Goal: Transaction & Acquisition: Book appointment/travel/reservation

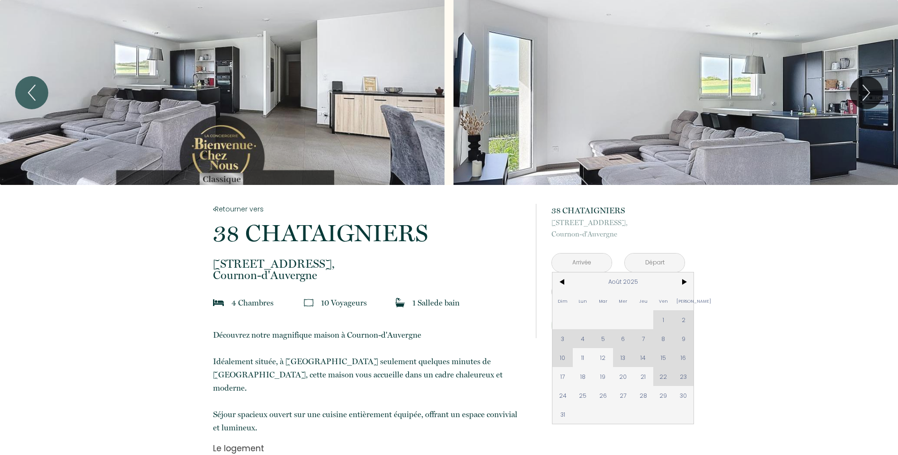
click at [584, 359] on span "11" at bounding box center [583, 357] width 20 height 19
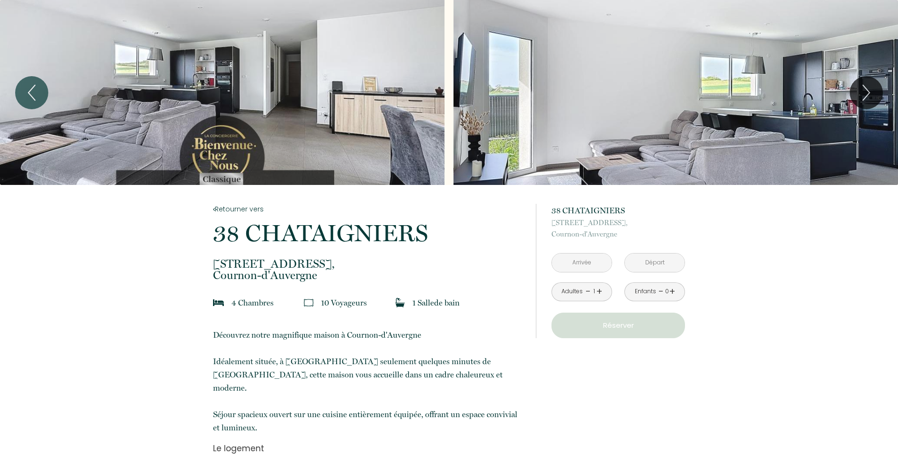
type input "Lun 11 Août 2025"
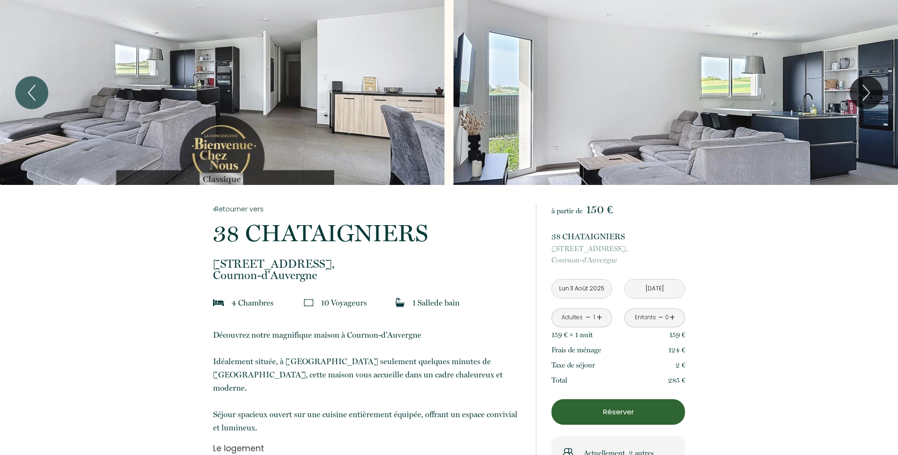
click at [657, 293] on input "Mar 12 Août 2025" at bounding box center [655, 289] width 60 height 18
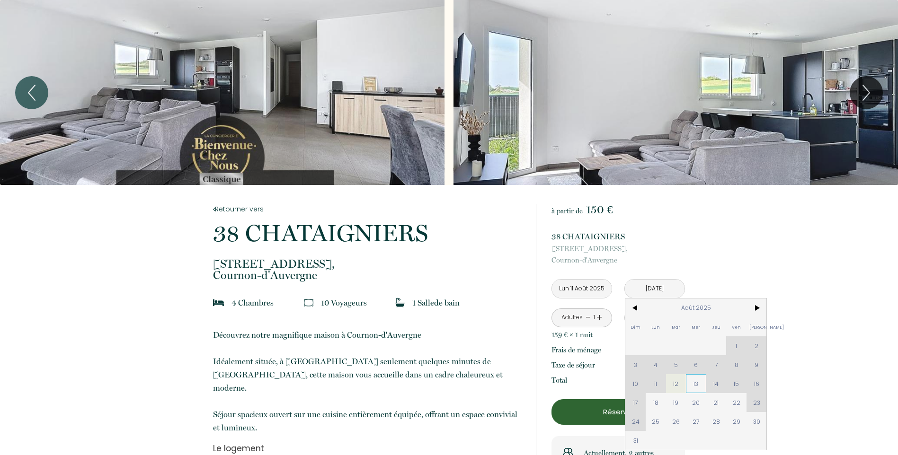
click at [695, 384] on span "13" at bounding box center [696, 383] width 20 height 19
type input "Mer 13 Août 2025"
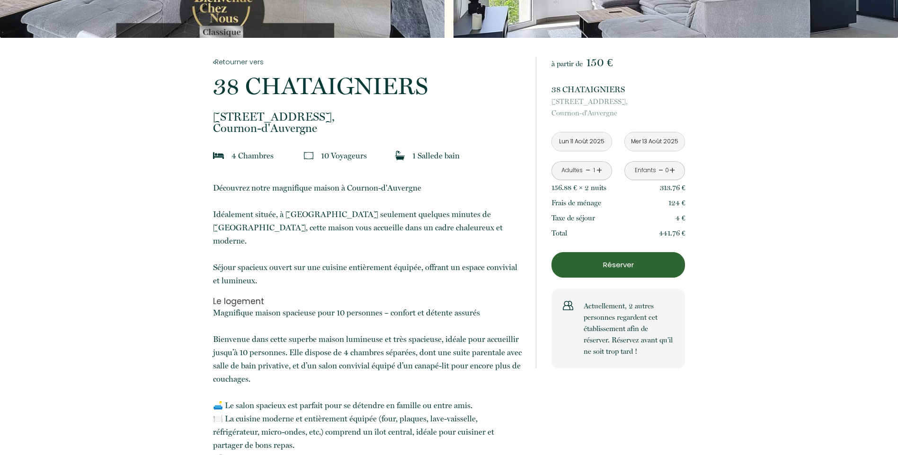
scroll to position [95, 0]
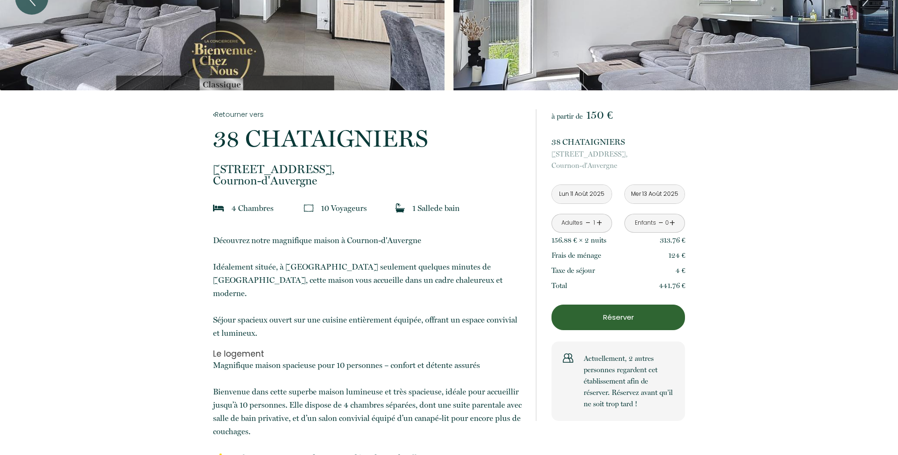
click at [593, 195] on input "Lun 11 Août 2025" at bounding box center [582, 194] width 60 height 18
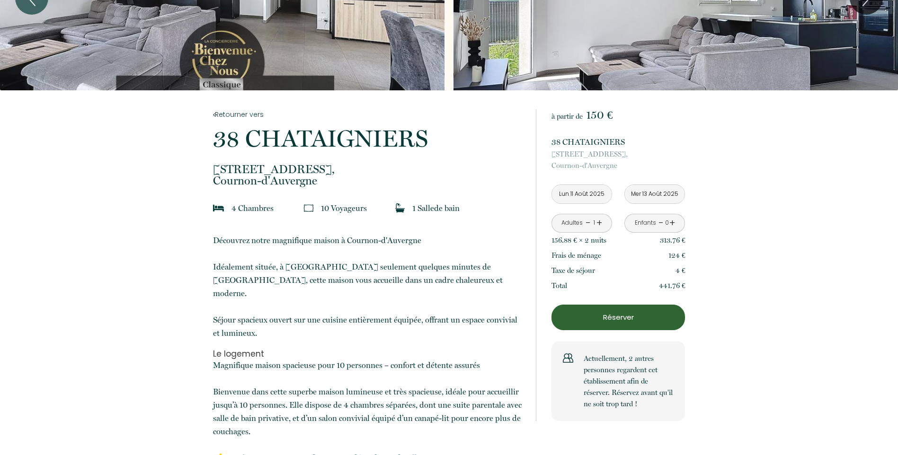
click at [590, 196] on input "Lun 11 Août 2025" at bounding box center [582, 194] width 60 height 18
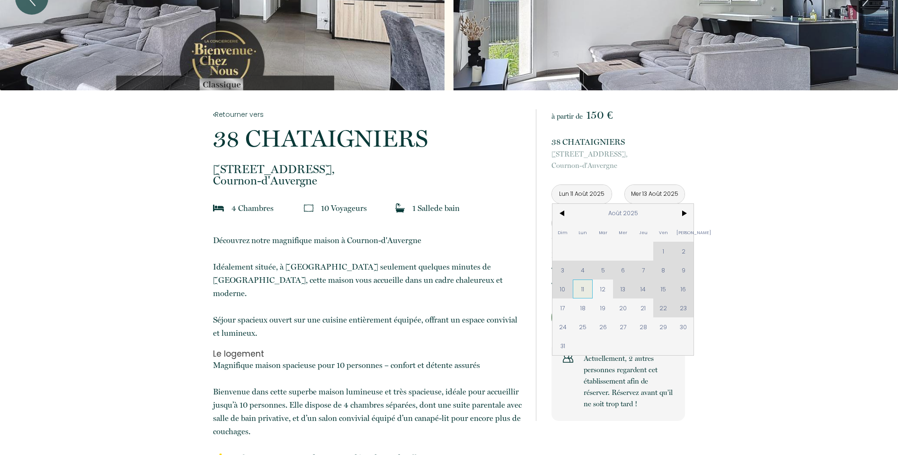
click at [583, 288] on span "11" at bounding box center [583, 289] width 20 height 19
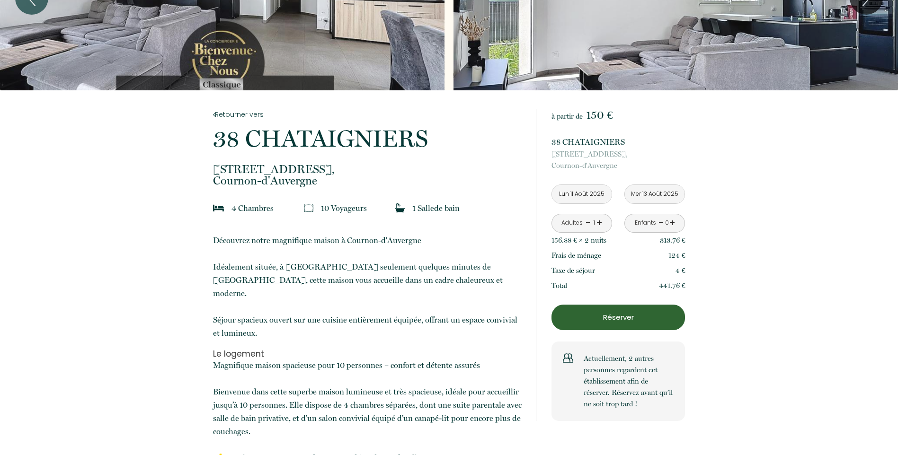
click at [664, 196] on input "Mer 13 Août 2025" at bounding box center [655, 194] width 60 height 18
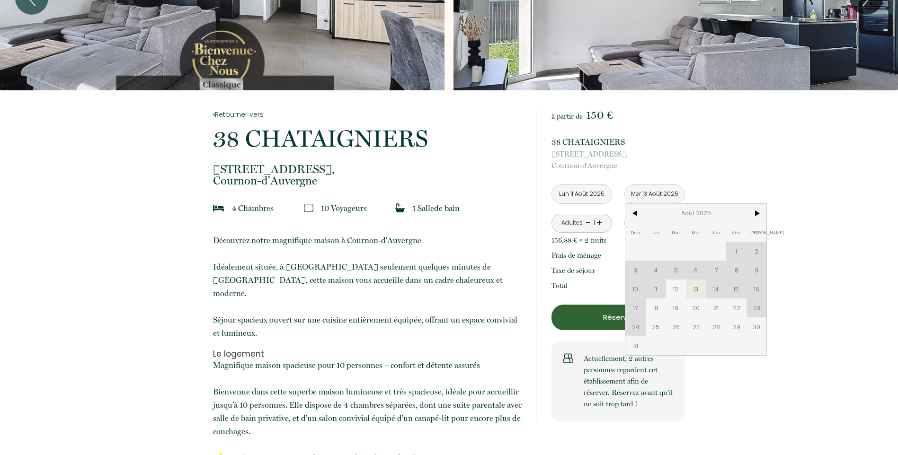
click at [712, 288] on div "Dim Lun Mar Mer Jeu Ven Sam 1 2 3 4 5 6 7 8 9 10 11 12 13 14 15 16 17 18 19 20 …" at bounding box center [695, 279] width 141 height 151
click at [713, 288] on div "Dim Lun Mar Mer Jeu Ven Sam 1 2 3 4 5 6 7 8 9 10 11 12 13 14 15 16 17 18 19 20 …" at bounding box center [695, 279] width 141 height 151
click at [714, 288] on div "Dim Lun Mar Mer Jeu Ven Sam 1 2 3 4 5 6 7 8 9 10 11 12 13 14 15 16 17 18 19 20 …" at bounding box center [695, 279] width 141 height 151
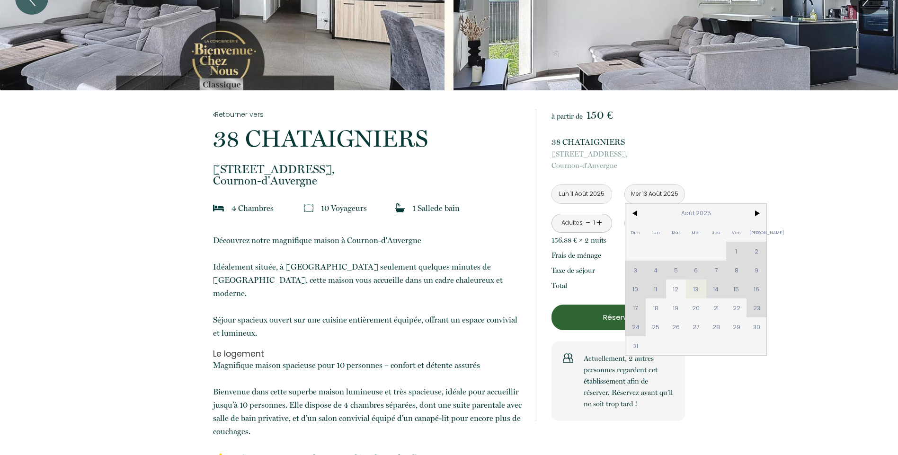
click at [714, 288] on div "Dim Lun Mar Mer Jeu Ven Sam 1 2 3 4 5 6 7 8 9 10 11 12 13 14 15 16 17 18 19 20 …" at bounding box center [695, 279] width 141 height 151
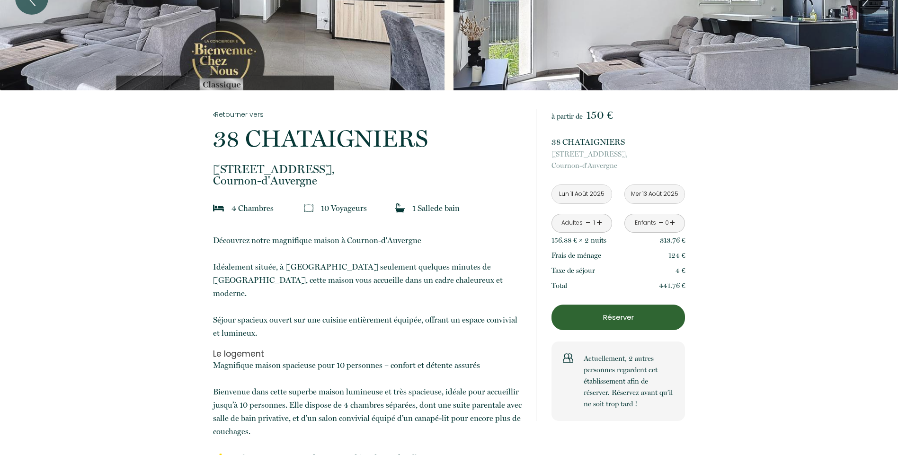
click at [592, 195] on input "Lun 11 Août 2025" at bounding box center [582, 194] width 60 height 18
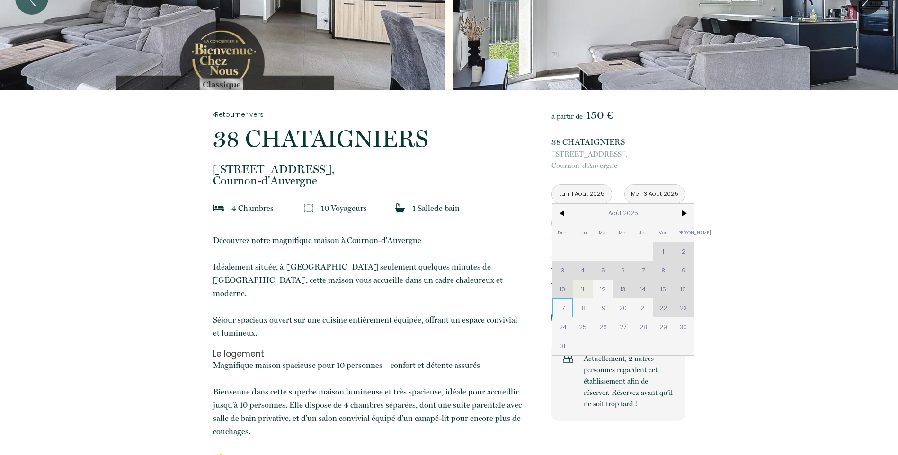
click at [556, 305] on span "17" at bounding box center [562, 308] width 20 height 19
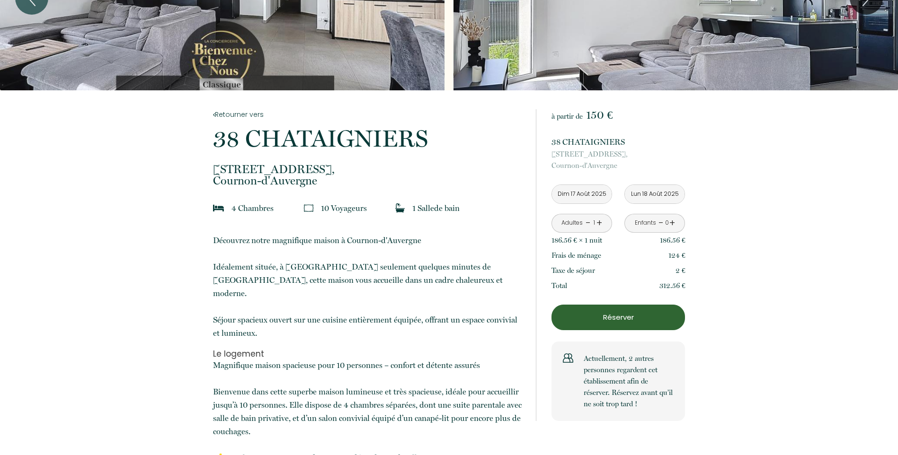
click at [623, 310] on button "Réserver" at bounding box center [617, 318] width 133 height 26
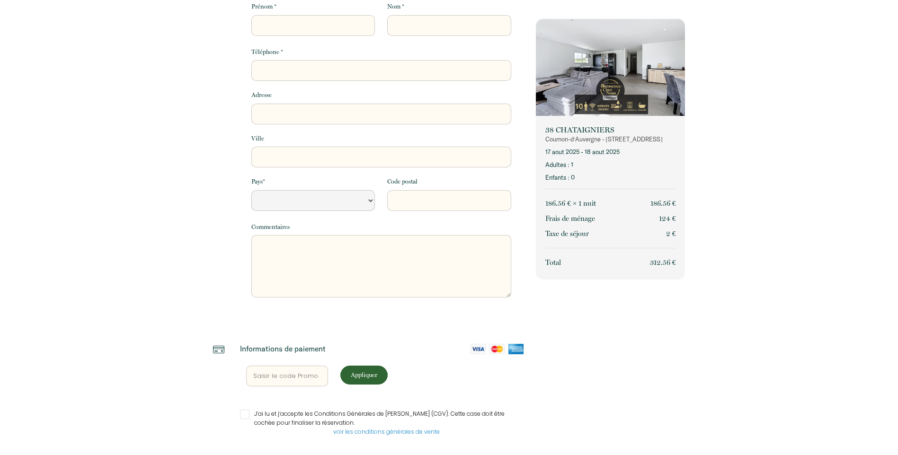
select select "Default select example"
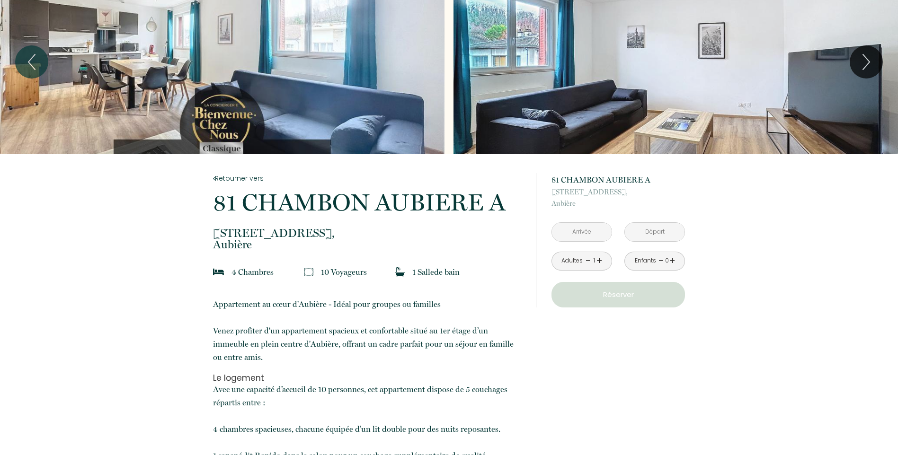
scroll to position [47, 0]
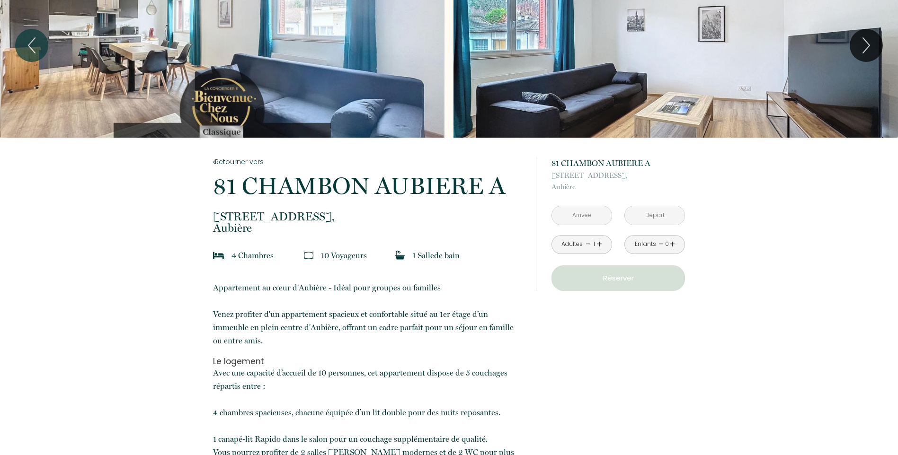
click at [588, 212] on input "text" at bounding box center [582, 215] width 60 height 18
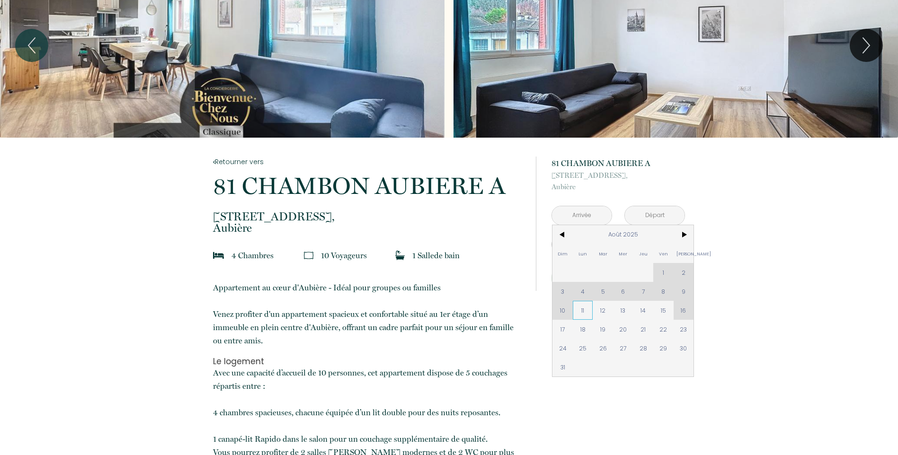
click at [584, 312] on span "11" at bounding box center [583, 310] width 20 height 19
type input "Lun 11 Août 2025"
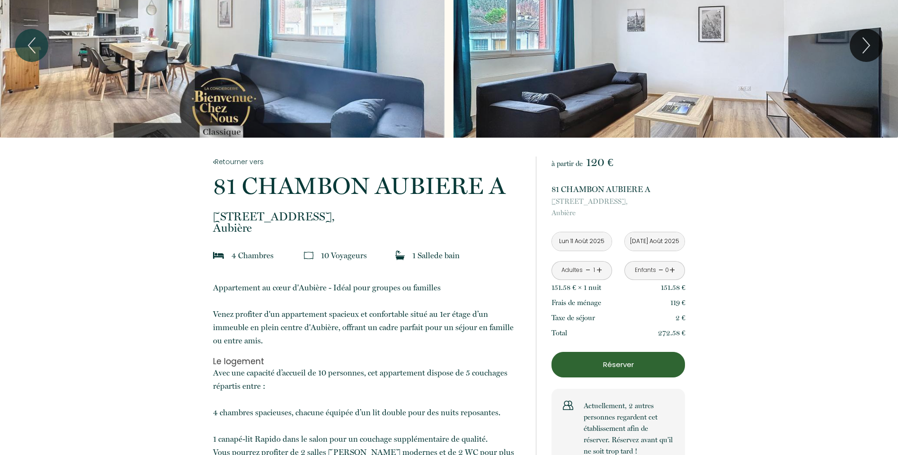
click at [650, 246] on input "Mar 12 Août 2025" at bounding box center [655, 241] width 60 height 18
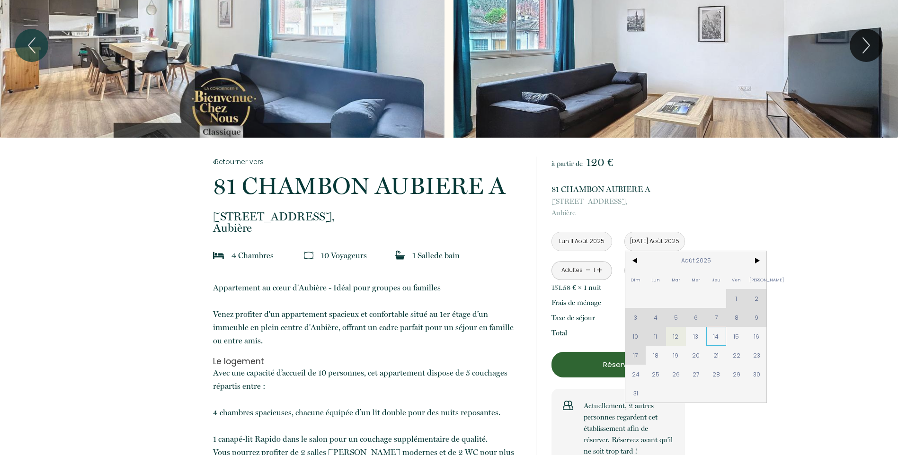
click at [708, 339] on span "14" at bounding box center [716, 336] width 20 height 19
type input "Jeu 14 Août 2025"
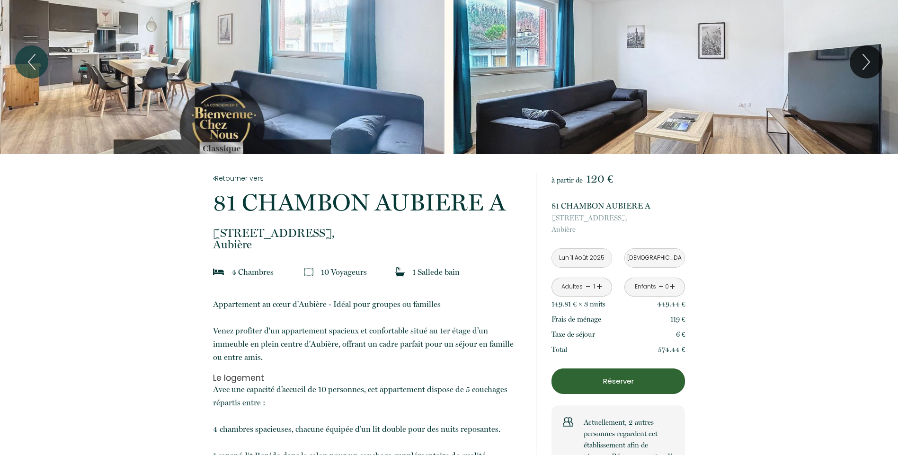
scroll to position [142, 0]
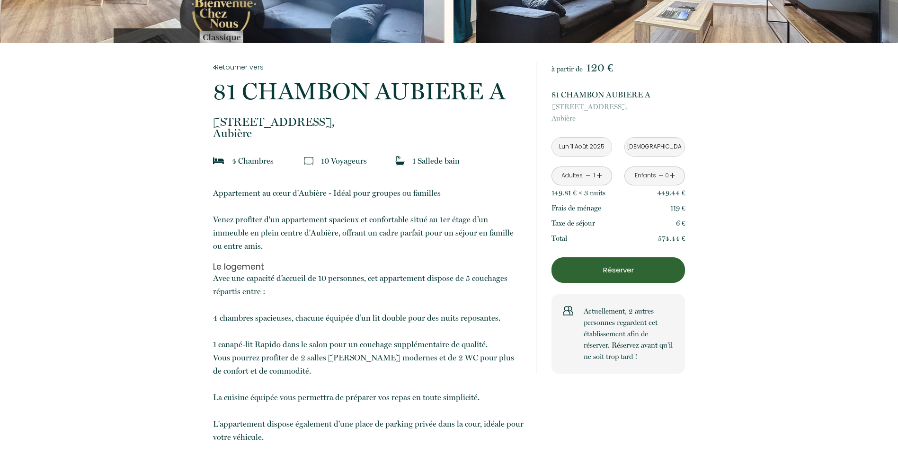
click at [585, 147] on input "Lun 11 Août 2025" at bounding box center [582, 147] width 60 height 18
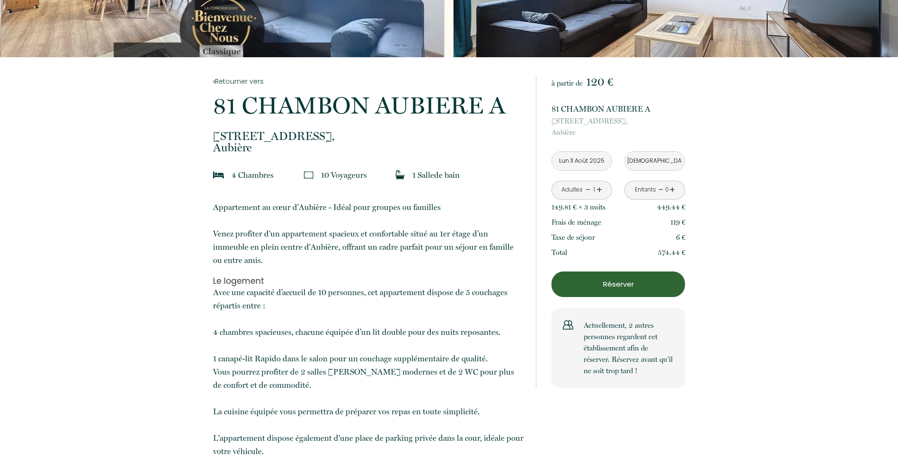
scroll to position [47, 0]
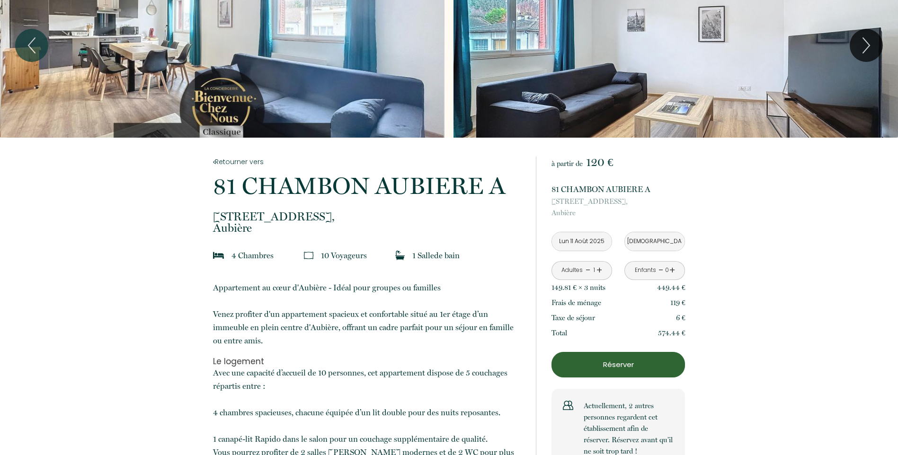
click at [630, 365] on p "Réserver" at bounding box center [618, 364] width 127 height 11
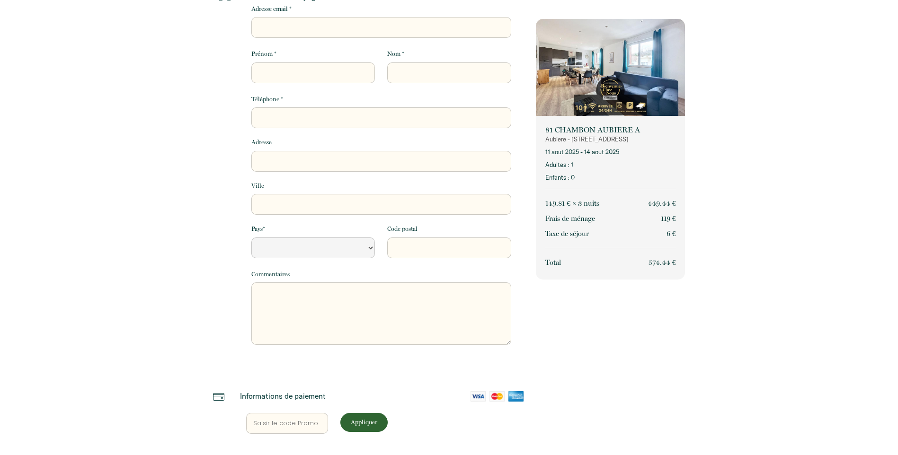
select select "Default select example"
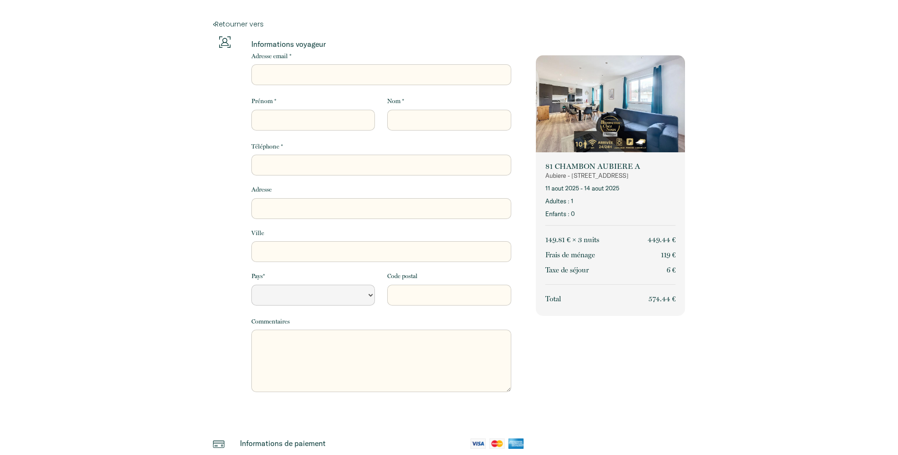
click at [332, 75] on input "Adresse email *" at bounding box center [381, 74] width 260 height 21
type input "asfouri.hamza@gmail.com"
type input "Hamza"
type input "Asfouri"
type input "0646923884"
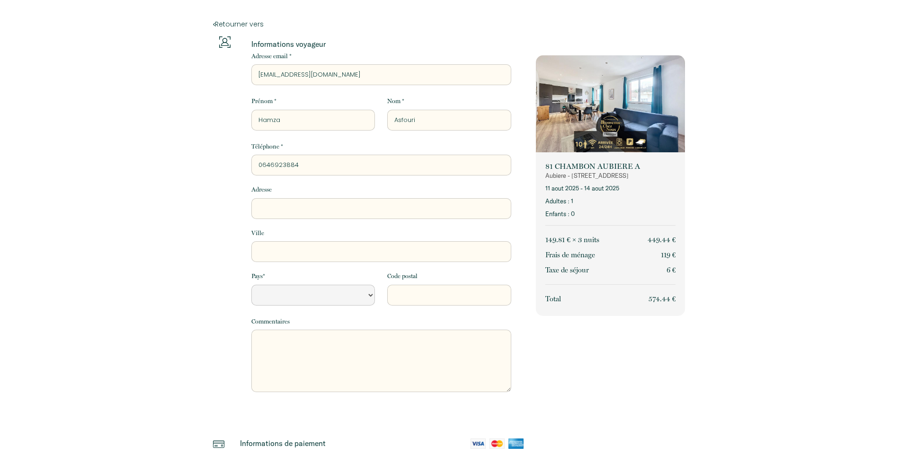
type input "4 avenue du bois"
type input "LAMBERSART"
select select "FR"
type input "59130"
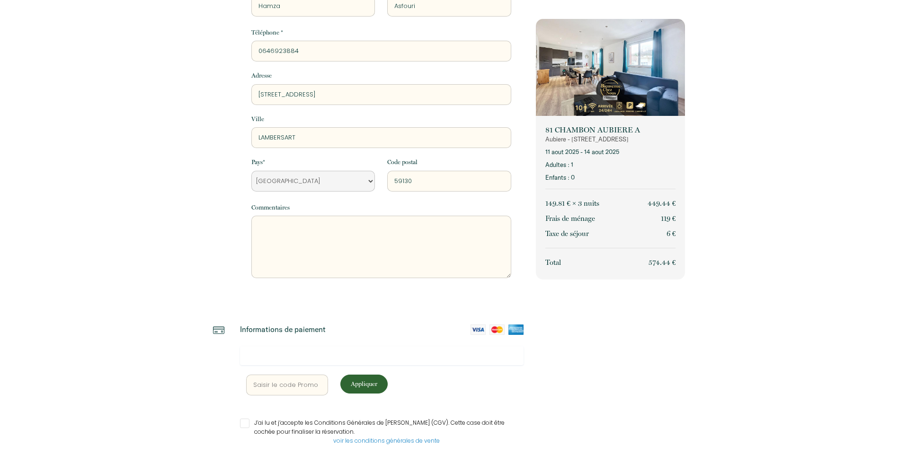
scroll to position [146, 0]
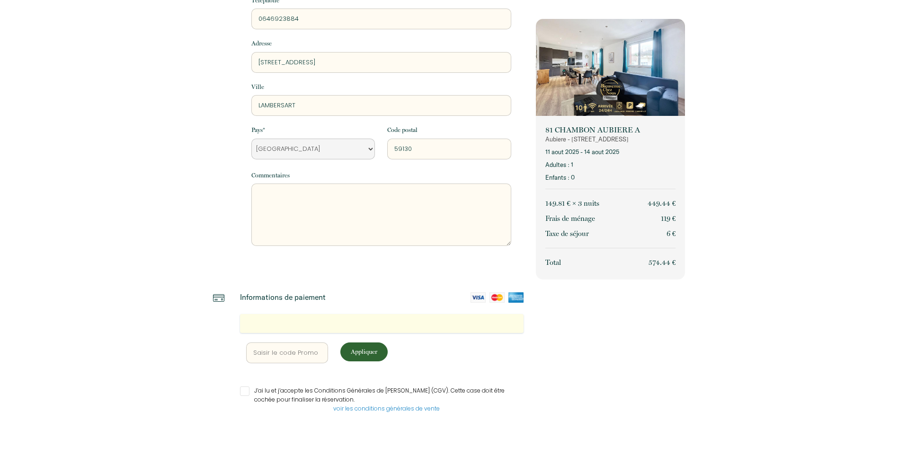
click at [376, 353] on p "Appliquer" at bounding box center [364, 351] width 41 height 9
click at [257, 394] on input "J’ai lu et j’accepte les Conditions Générales de Vente (CGV). Cette case doit ê…" at bounding box center [382, 391] width 284 height 9
checkbox input "true"
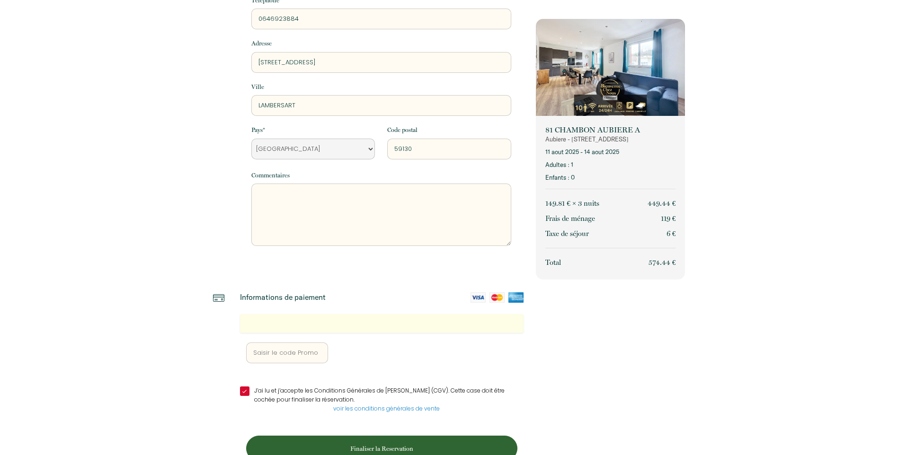
click at [367, 445] on p "Finaliser la Reservation" at bounding box center [381, 448] width 265 height 9
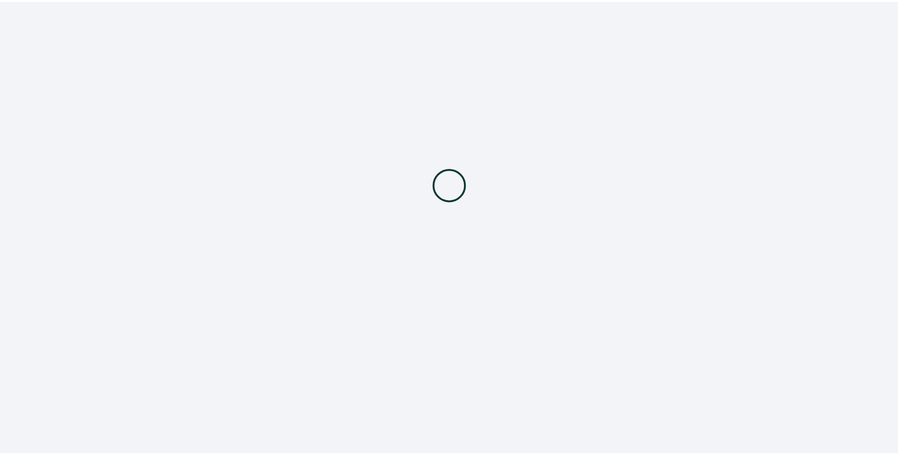
scroll to position [0, 0]
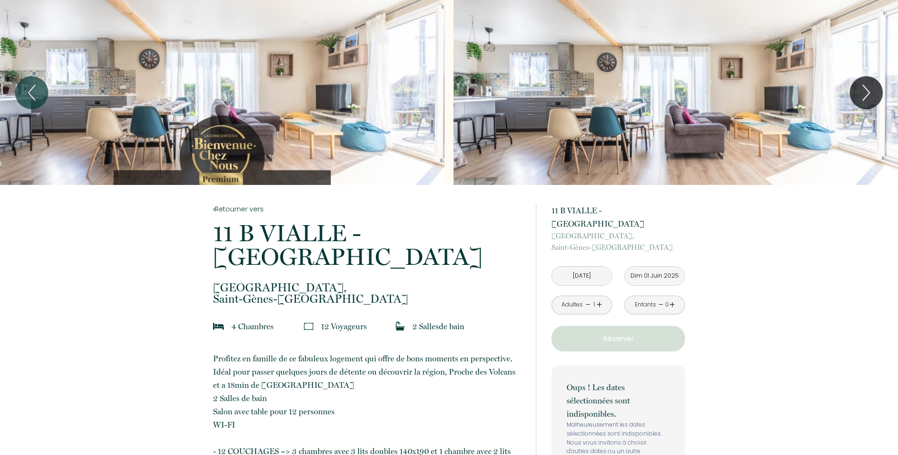
click at [601, 267] on input "Lun 28 Avr 2025" at bounding box center [582, 276] width 60 height 18
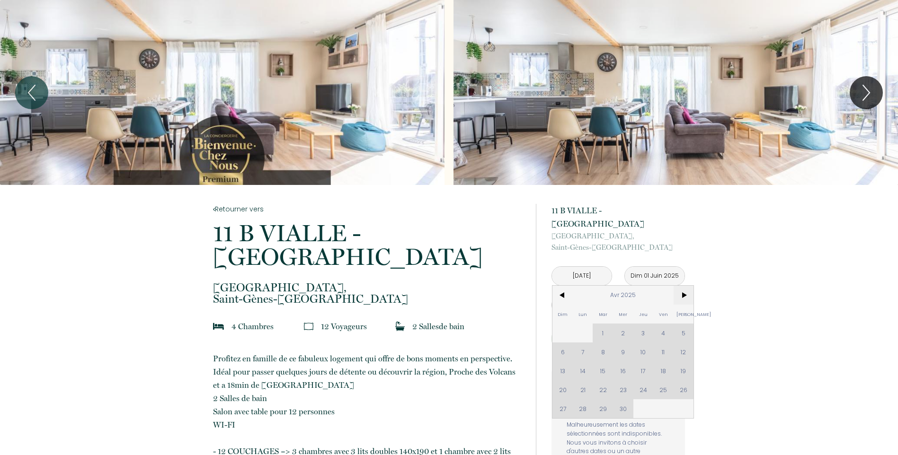
click at [682, 286] on span ">" at bounding box center [683, 295] width 20 height 19
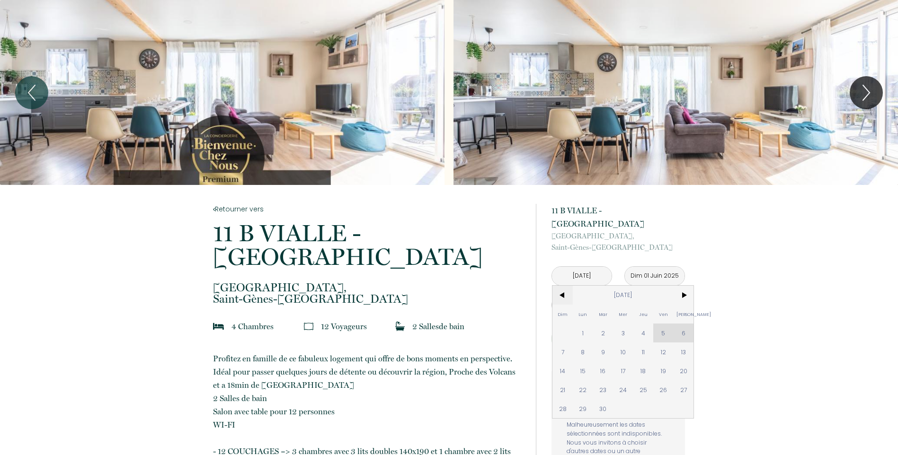
click at [565, 286] on span "<" at bounding box center [562, 295] width 20 height 19
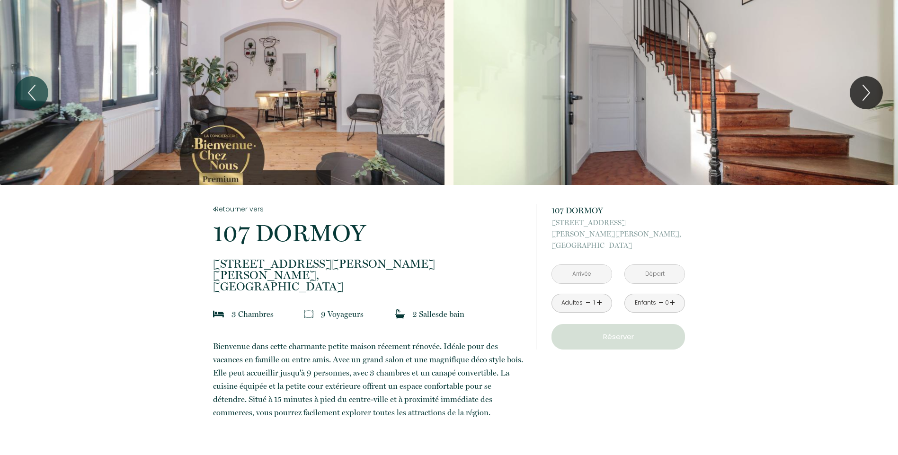
click at [600, 266] on input "text" at bounding box center [582, 274] width 60 height 18
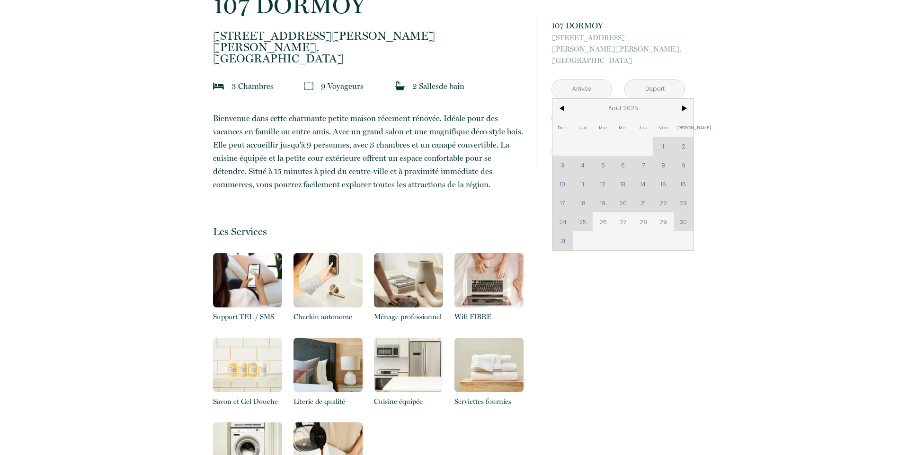
scroll to position [95, 0]
